Goal: Task Accomplishment & Management: Use online tool/utility

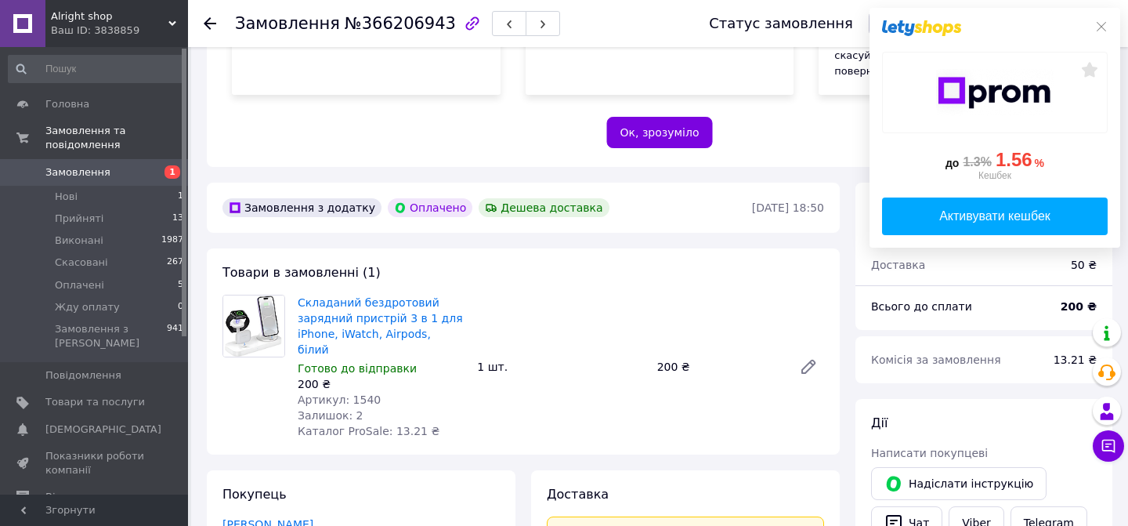
scroll to position [359, 0]
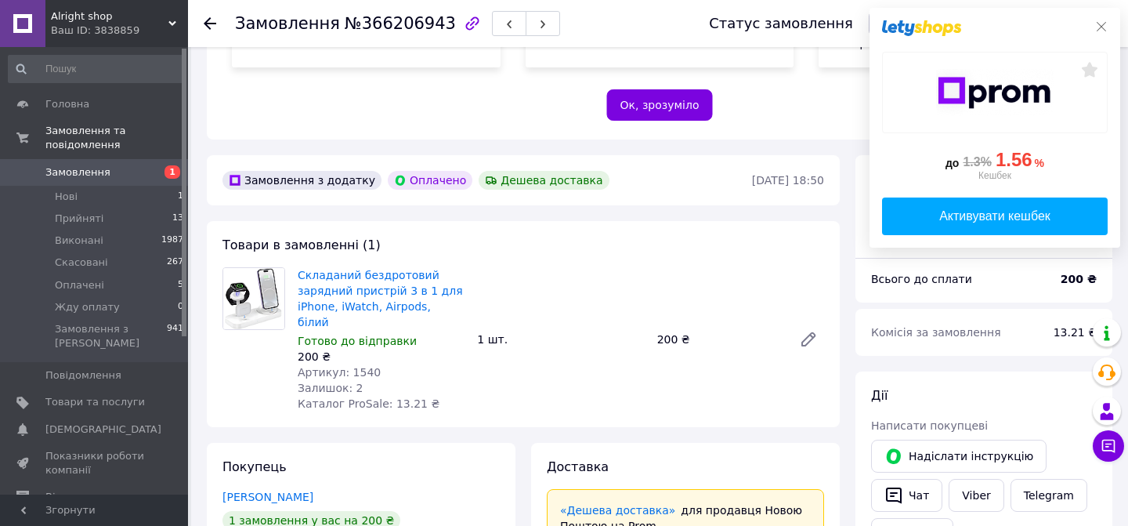
click at [1102, 27] on icon at bounding box center [1102, 26] width 13 height 13
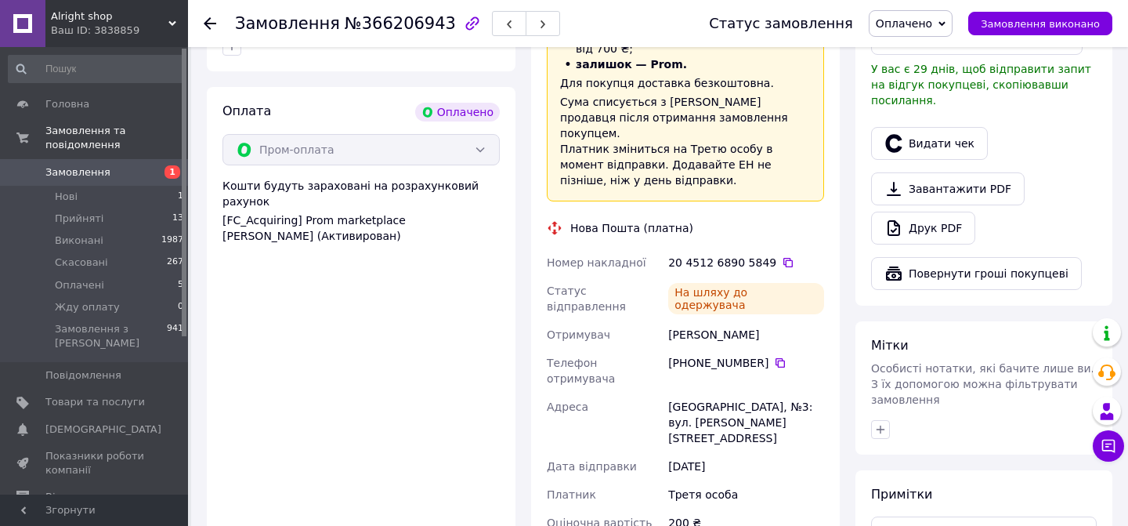
scroll to position [910, 0]
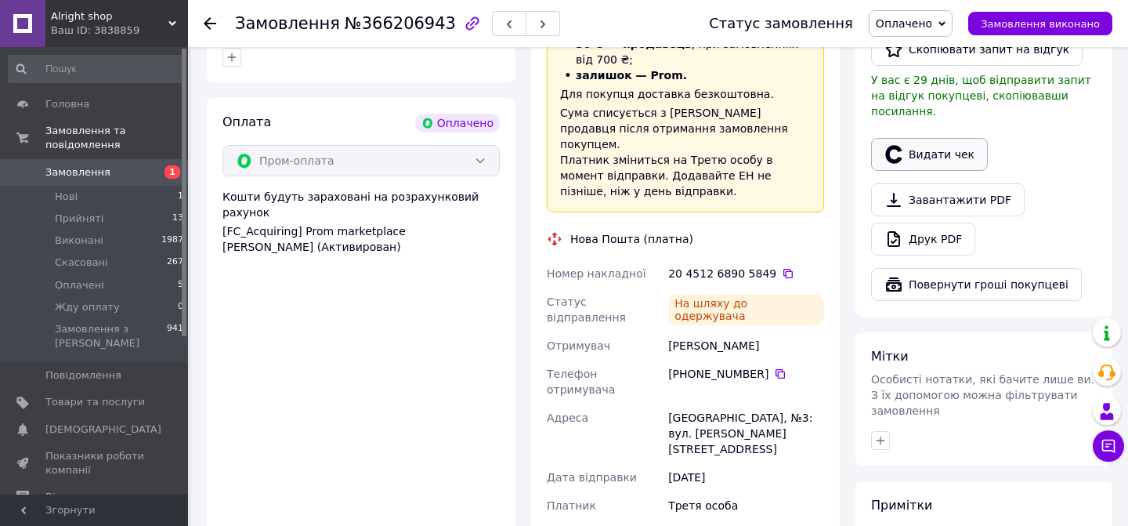
click at [929, 138] on button "Видати чек" at bounding box center [929, 154] width 117 height 33
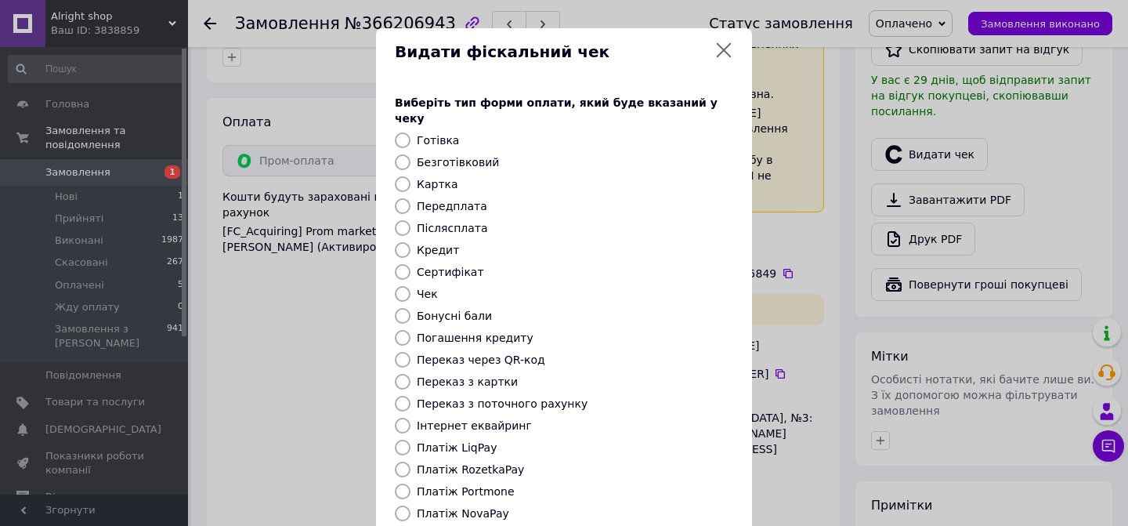
scroll to position [147, 0]
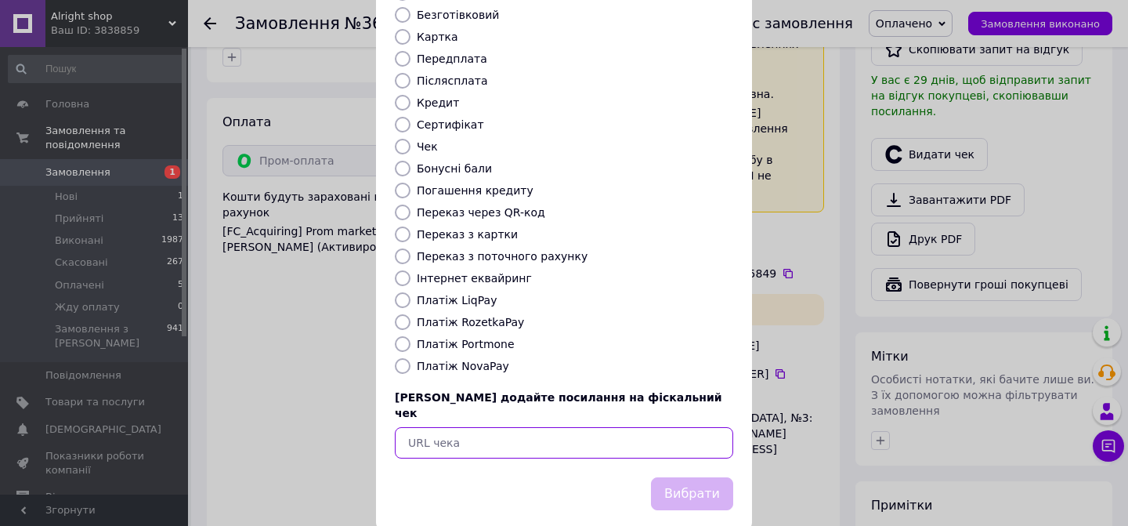
click at [563, 427] on input "text" at bounding box center [564, 442] width 339 height 31
paste input "https://check.checkbox.ua/696124b9-eb48-471a-ab85-a526f1a542c0"
type input "https://check.checkbox.ua/696124b9-eb48-471a-ab85-a526f1a542c0"
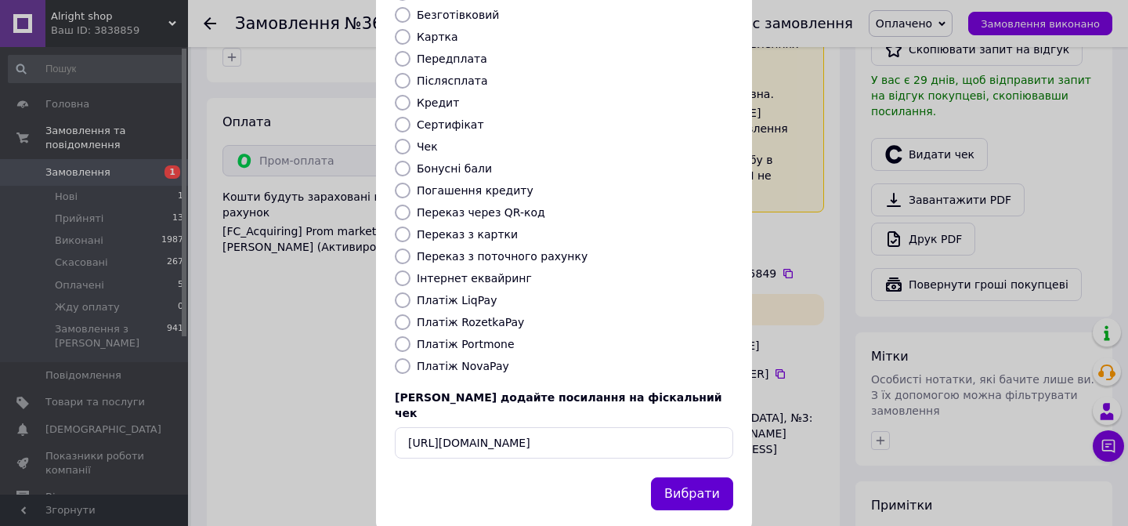
scroll to position [0, 0]
click at [708, 478] on button "Вибрати" at bounding box center [692, 494] width 82 height 34
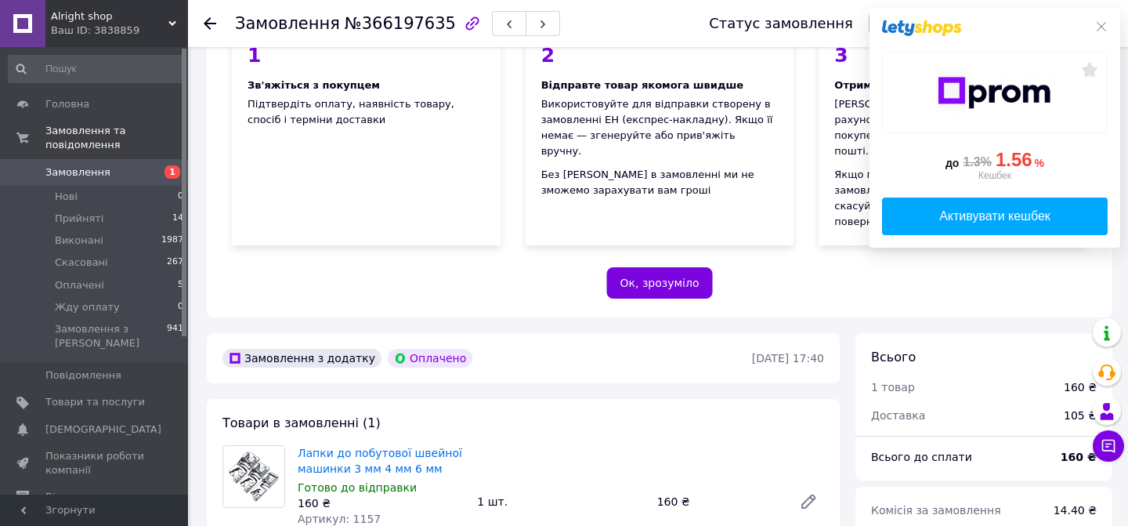
scroll to position [202, 0]
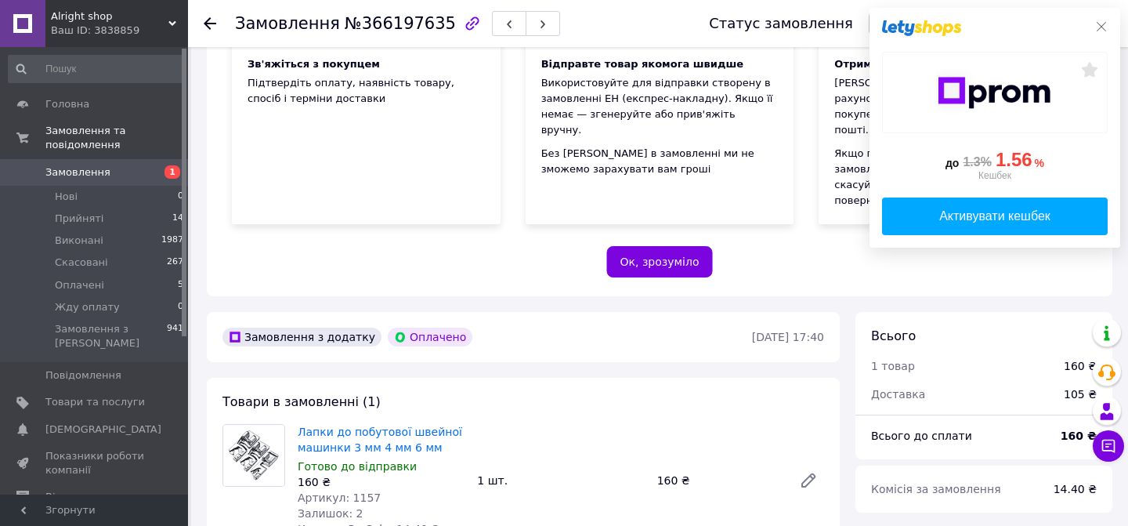
click at [1102, 21] on icon at bounding box center [1102, 26] width 13 height 13
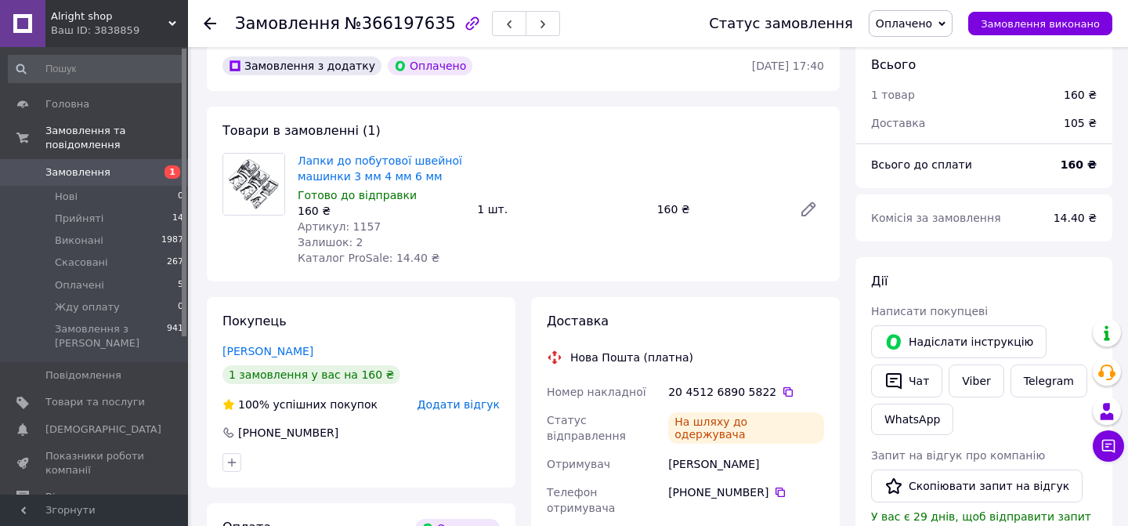
scroll to position [493, 0]
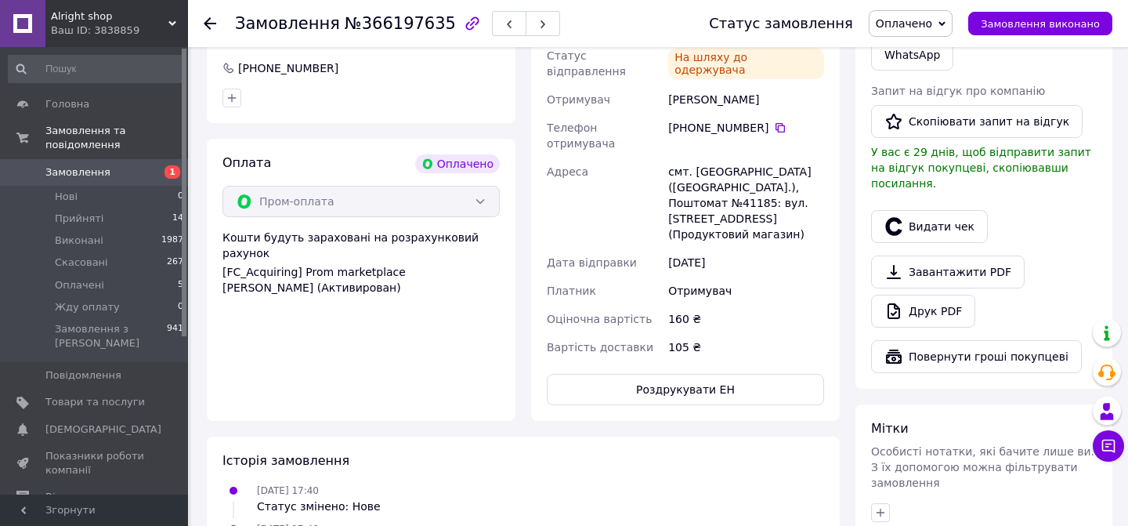
scroll to position [838, 0]
click at [929, 209] on button "Видати чек" at bounding box center [929, 225] width 117 height 33
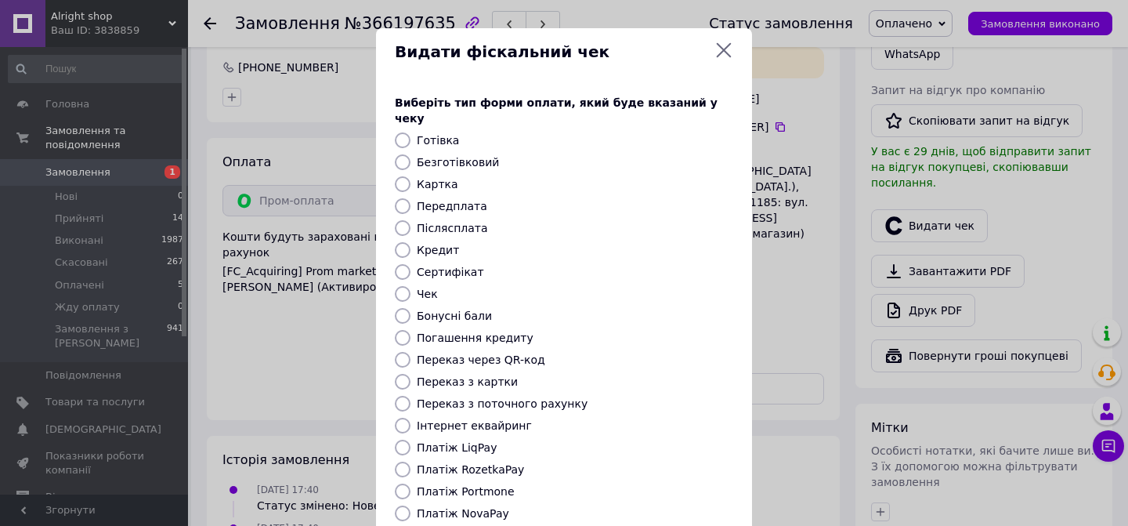
scroll to position [147, 0]
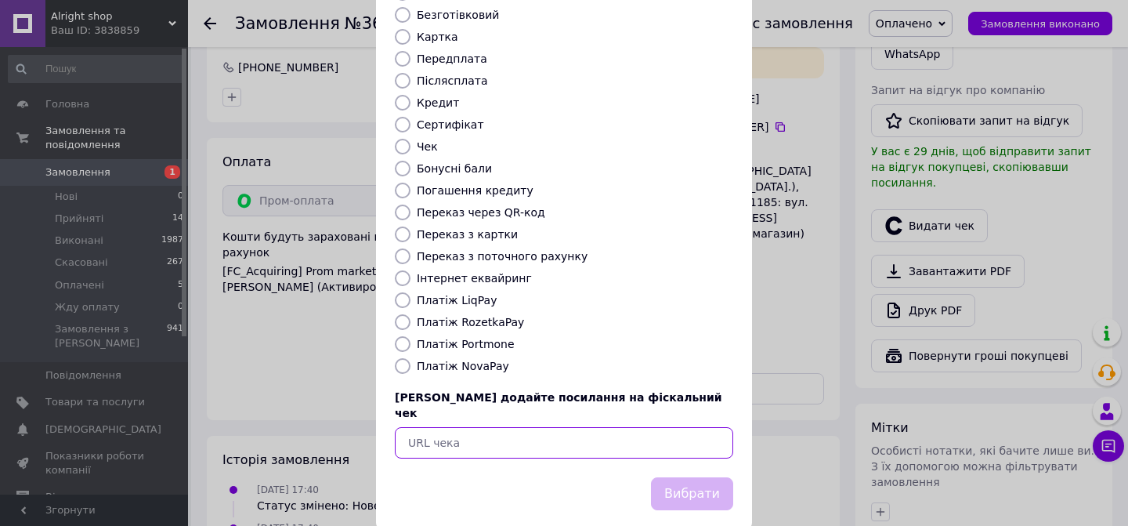
click at [570, 427] on input "text" at bounding box center [564, 442] width 339 height 31
paste input "[URL][DOMAIN_NAME]"
type input "[URL][DOMAIN_NAME]"
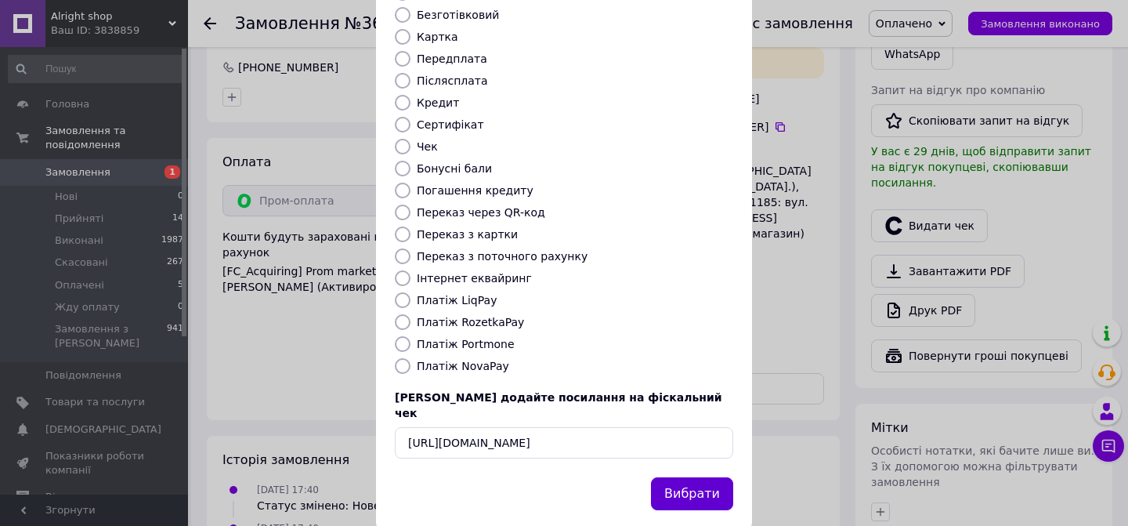
scroll to position [0, 0]
click at [706, 477] on button "Вибрати" at bounding box center [692, 494] width 82 height 34
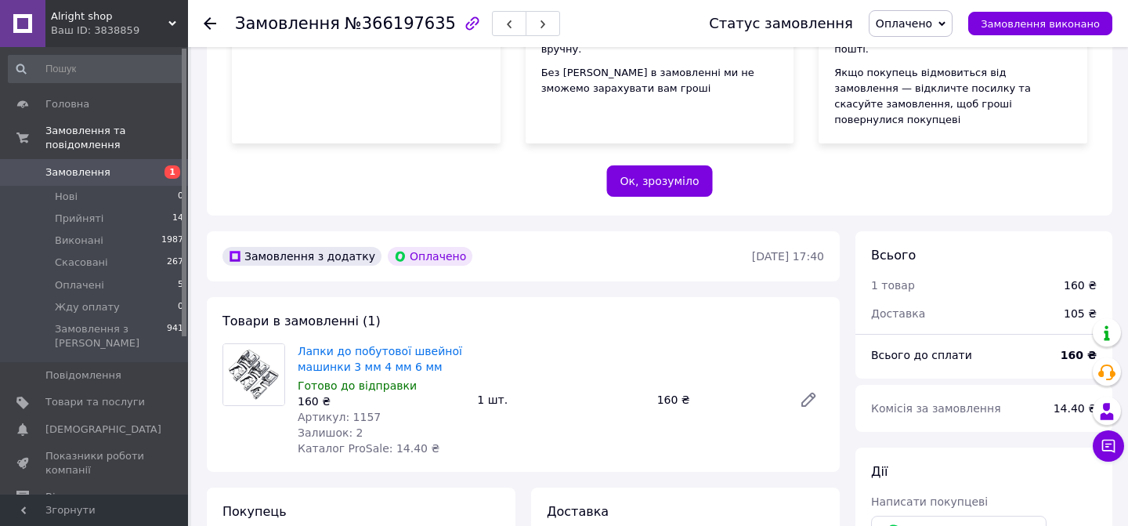
scroll to position [274, 0]
